Goal: Information Seeking & Learning: Learn about a topic

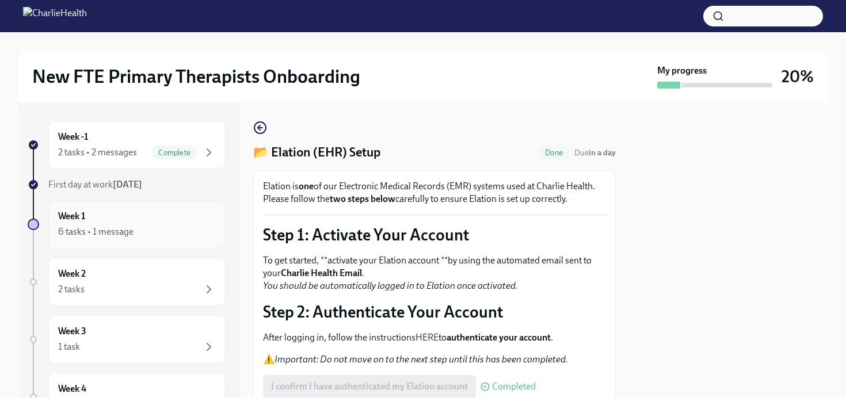
click at [199, 222] on div "Week 1 6 tasks • 1 message" at bounding box center [137, 224] width 158 height 29
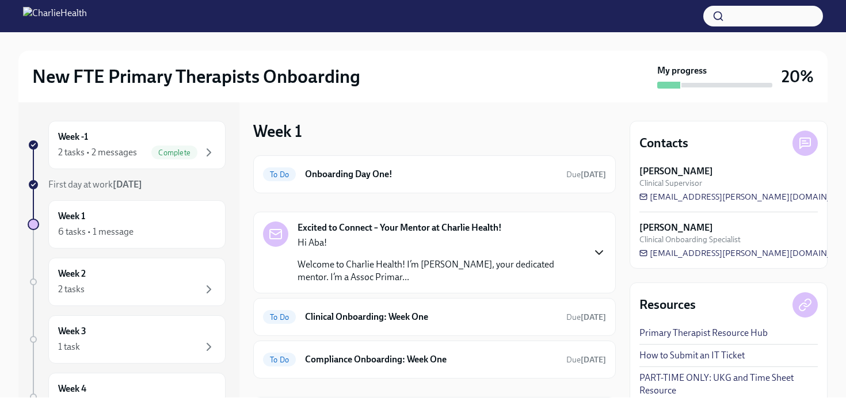
click at [593, 256] on icon "button" at bounding box center [599, 253] width 14 height 14
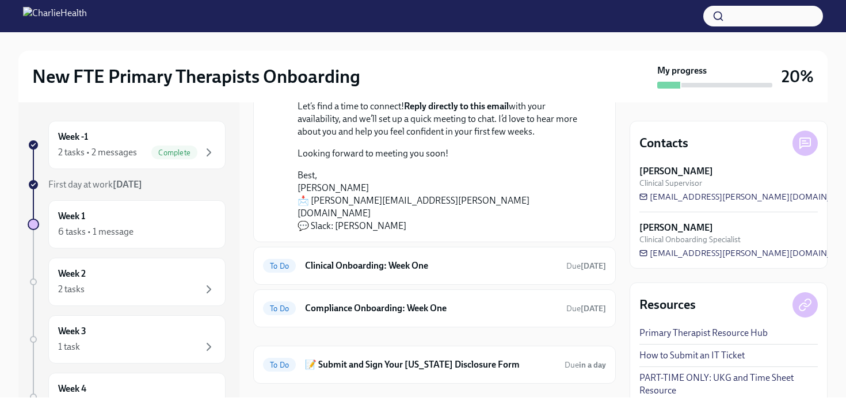
scroll to position [276, 0]
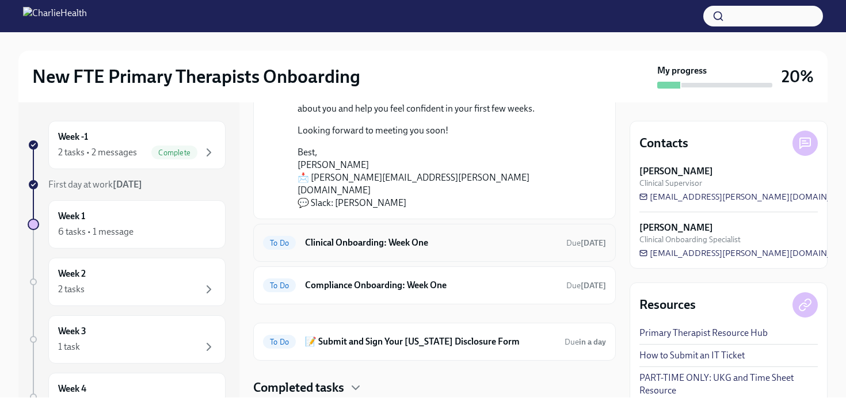
click at [422, 236] on h6 "Clinical Onboarding: Week One" at bounding box center [431, 242] width 252 height 13
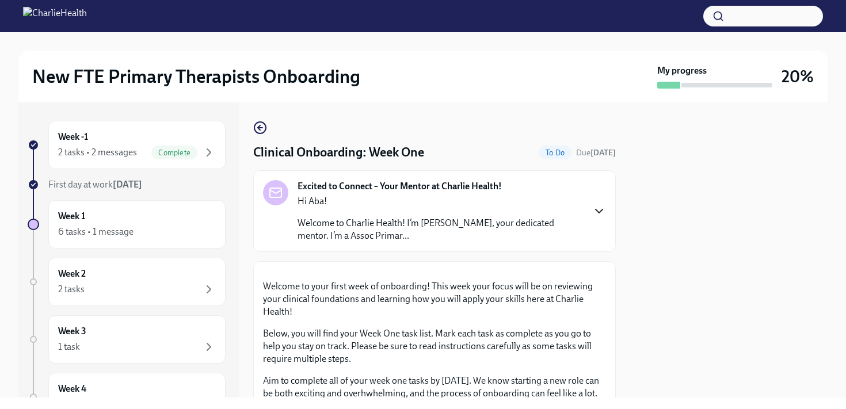
click at [600, 211] on icon "button" at bounding box center [599, 211] width 14 height 14
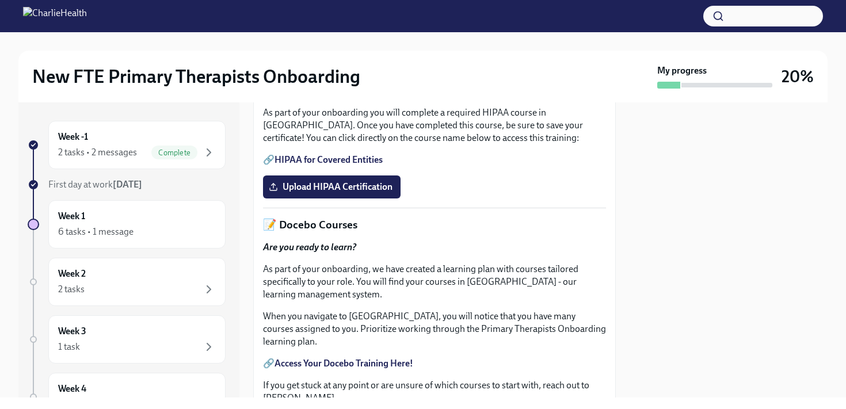
scroll to position [552, 0]
click at [306, 164] on link "HIPAA for Covered Entities" at bounding box center [328, 158] width 108 height 11
